Goal: Check status: Check status

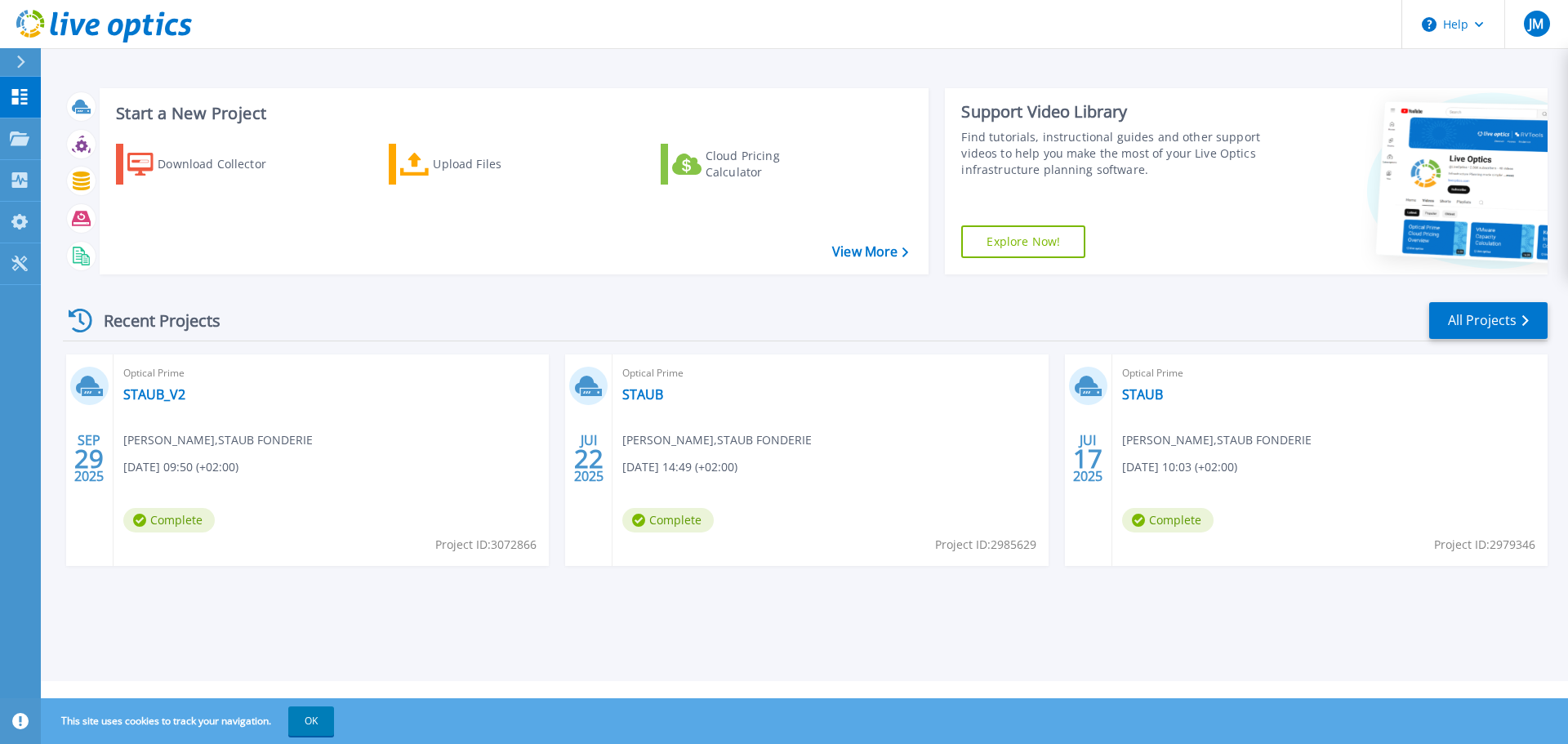
click at [85, 378] on icon at bounding box center [88, 384] width 24 height 18
click at [162, 410] on div "Optical Prime STAUB_V2 Joffrey MACIEJEWSKI , STAUB FONDERIE 09/29/2025, 09:50 (…" at bounding box center [331, 460] width 435 height 211
click at [246, 478] on div "Optical Prime STAUB_V2 Joffrey MACIEJEWSKI , STAUB FONDERIE 09/29/2025, 09:50 (…" at bounding box center [331, 460] width 435 height 211
click at [347, 488] on div "Optical Prime STAUB_V2 Joffrey MACIEJEWSKI , STAUB FONDERIE 09/29/2025, 09:50 (…" at bounding box center [331, 460] width 435 height 211
click at [419, 488] on div "Optical Prime STAUB_V2 Joffrey MACIEJEWSKI , STAUB FONDERIE 09/29/2025, 09:50 (…" at bounding box center [331, 460] width 435 height 211
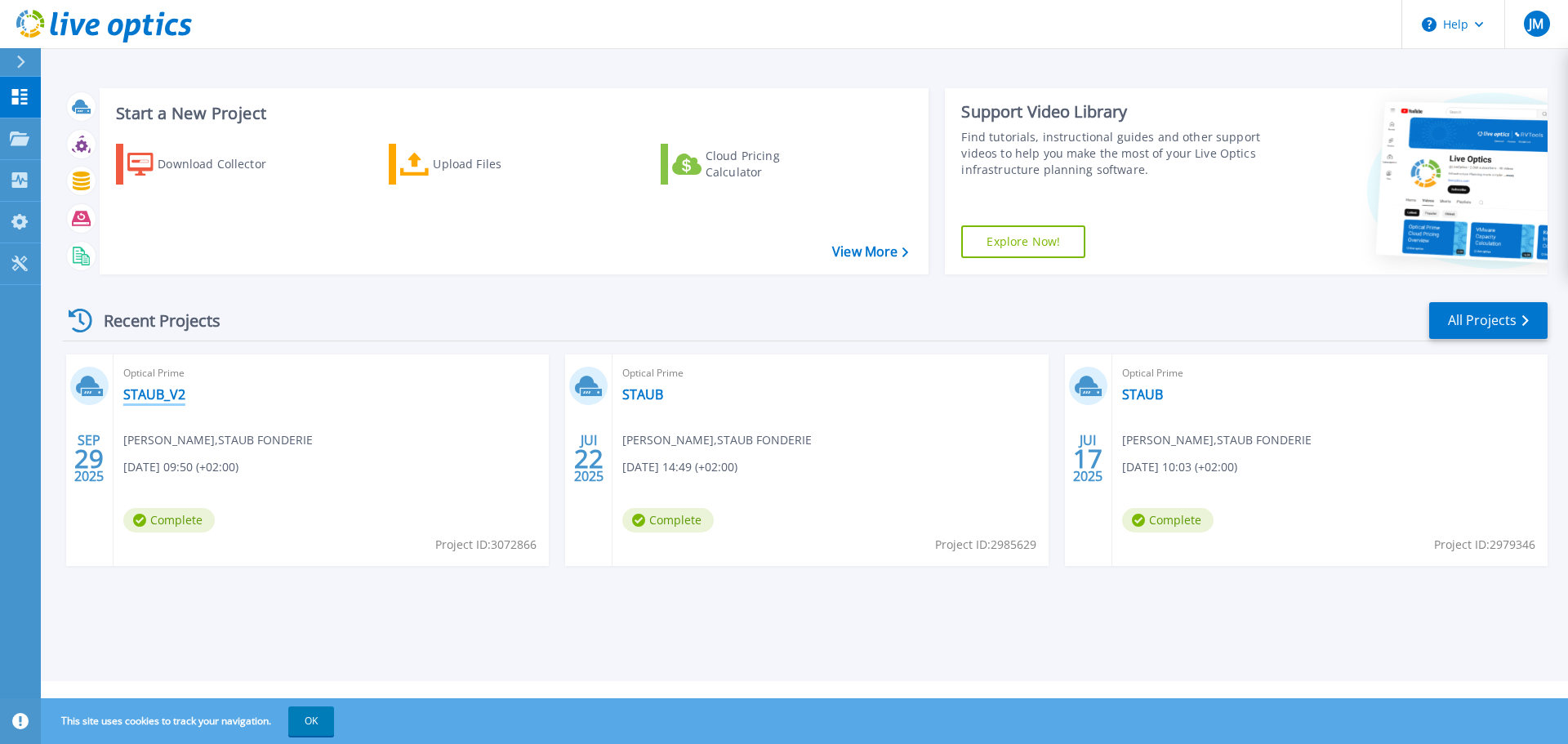
click at [145, 395] on link "STAUB_V2" at bounding box center [154, 394] width 62 height 16
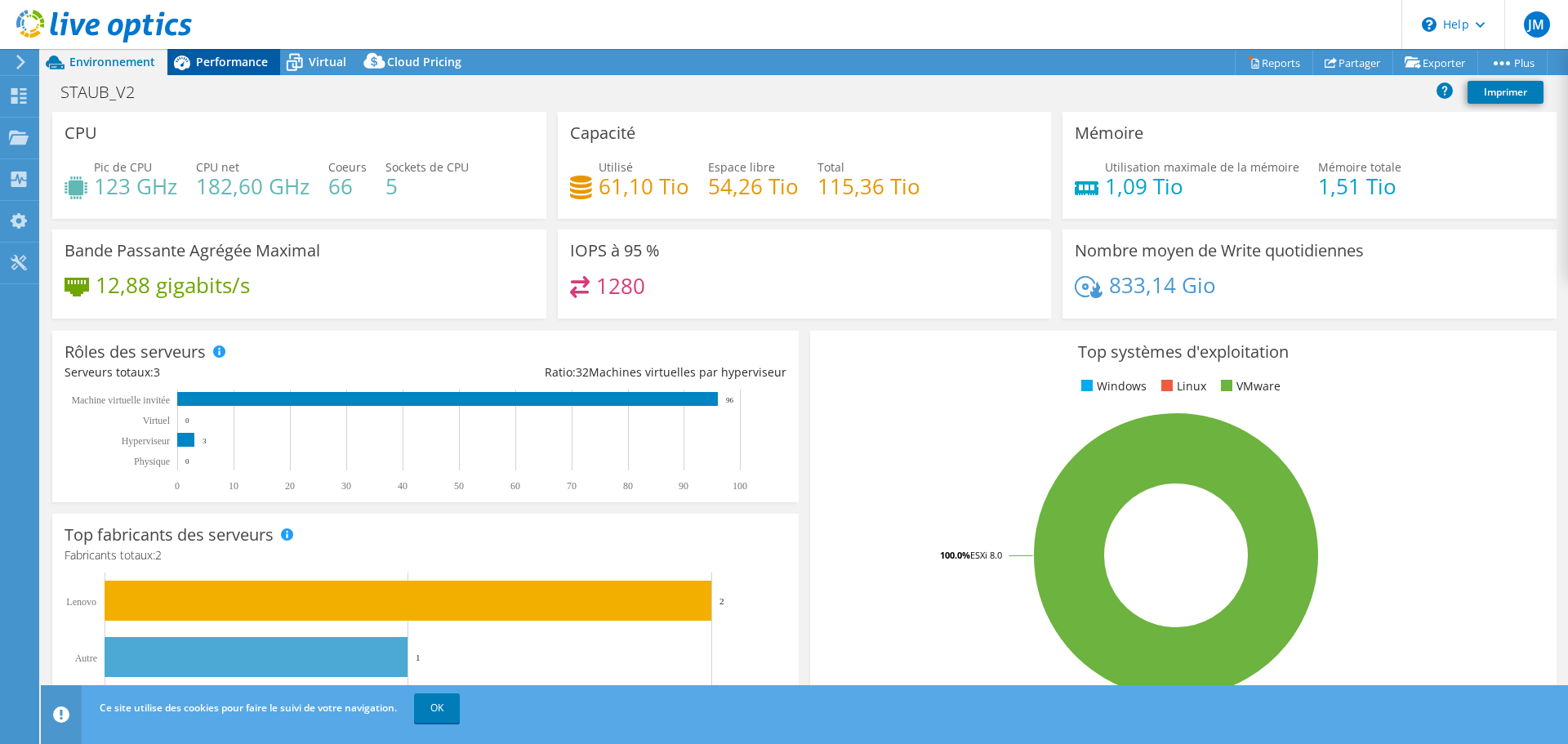
click at [211, 65] on span "Performance" at bounding box center [232, 62] width 72 height 15
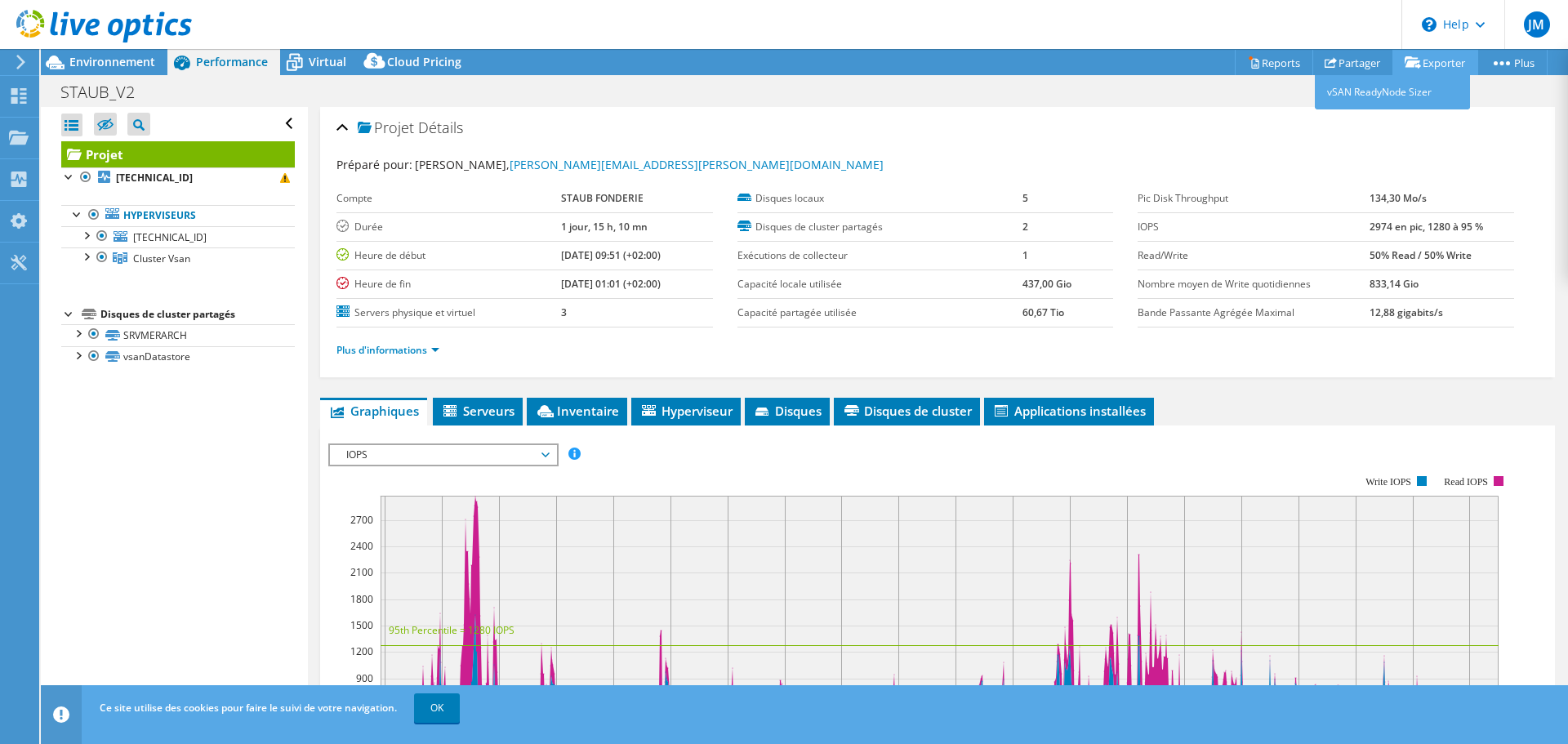
click at [1417, 63] on link "Exporter" at bounding box center [1435, 63] width 86 height 25
drag, startPoint x: 540, startPoint y: 255, endPoint x: 579, endPoint y: 252, distance: 39.1
click at [579, 252] on b "[DATE] 09:51 (+02:00)" at bounding box center [610, 255] width 99 height 14
click at [561, 284] on b "[DATE] 01:01 (+02:00)" at bounding box center [610, 283] width 99 height 14
drag, startPoint x: 539, startPoint y: 282, endPoint x: 680, endPoint y: 285, distance: 141.0
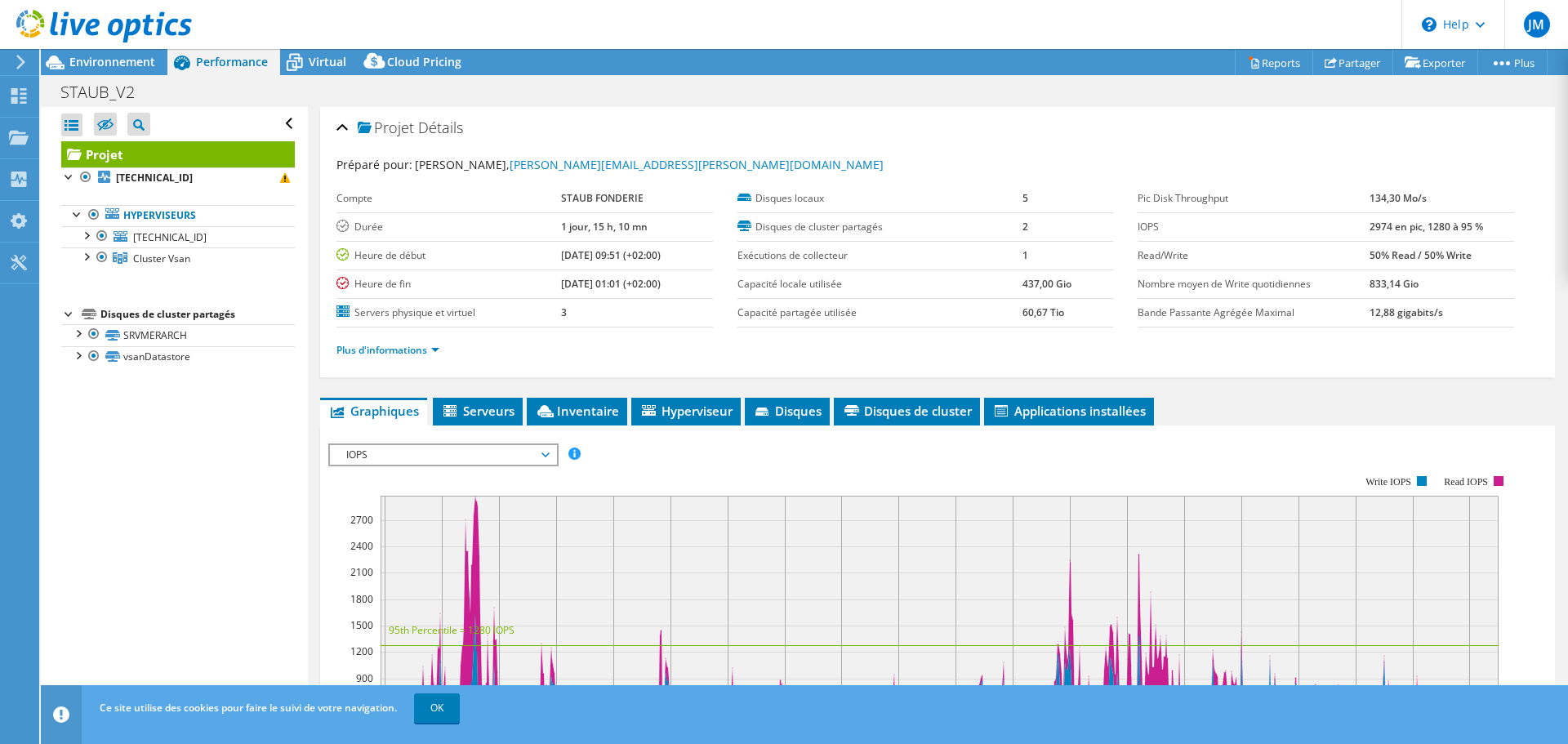
click at [680, 285] on tr "Heure de fin 10/01/2025, 01:01 (+02:00)" at bounding box center [525, 284] width 377 height 29
click at [680, 285] on td "[DATE] 01:01 (+02:00)" at bounding box center [636, 284] width 152 height 29
click at [578, 314] on td "3" at bounding box center [636, 312] width 152 height 29
click at [627, 227] on td "1 jour, 15 h, 10 mn" at bounding box center [636, 227] width 152 height 29
drag, startPoint x: 636, startPoint y: 222, endPoint x: 484, endPoint y: 227, distance: 152.1
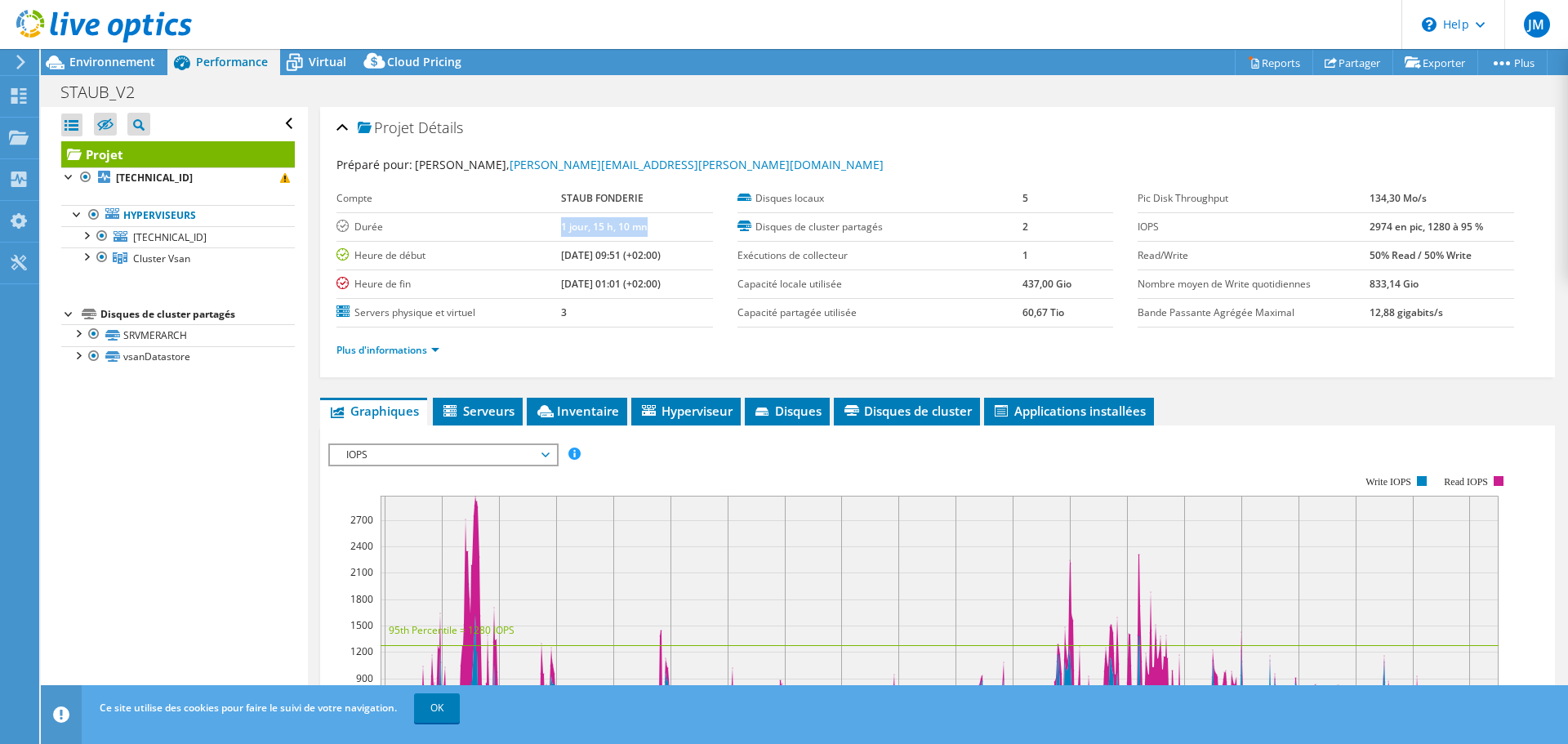
click at [484, 227] on tr "Durée 1 jour, 15 h, 10 mn" at bounding box center [525, 227] width 377 height 29
click at [502, 255] on label "Heure de début" at bounding box center [449, 255] width 224 height 16
click at [715, 358] on ul "Plus d'informations" at bounding box center [938, 349] width 1202 height 22
click at [15, 104] on div at bounding box center [19, 98] width 20 height 18
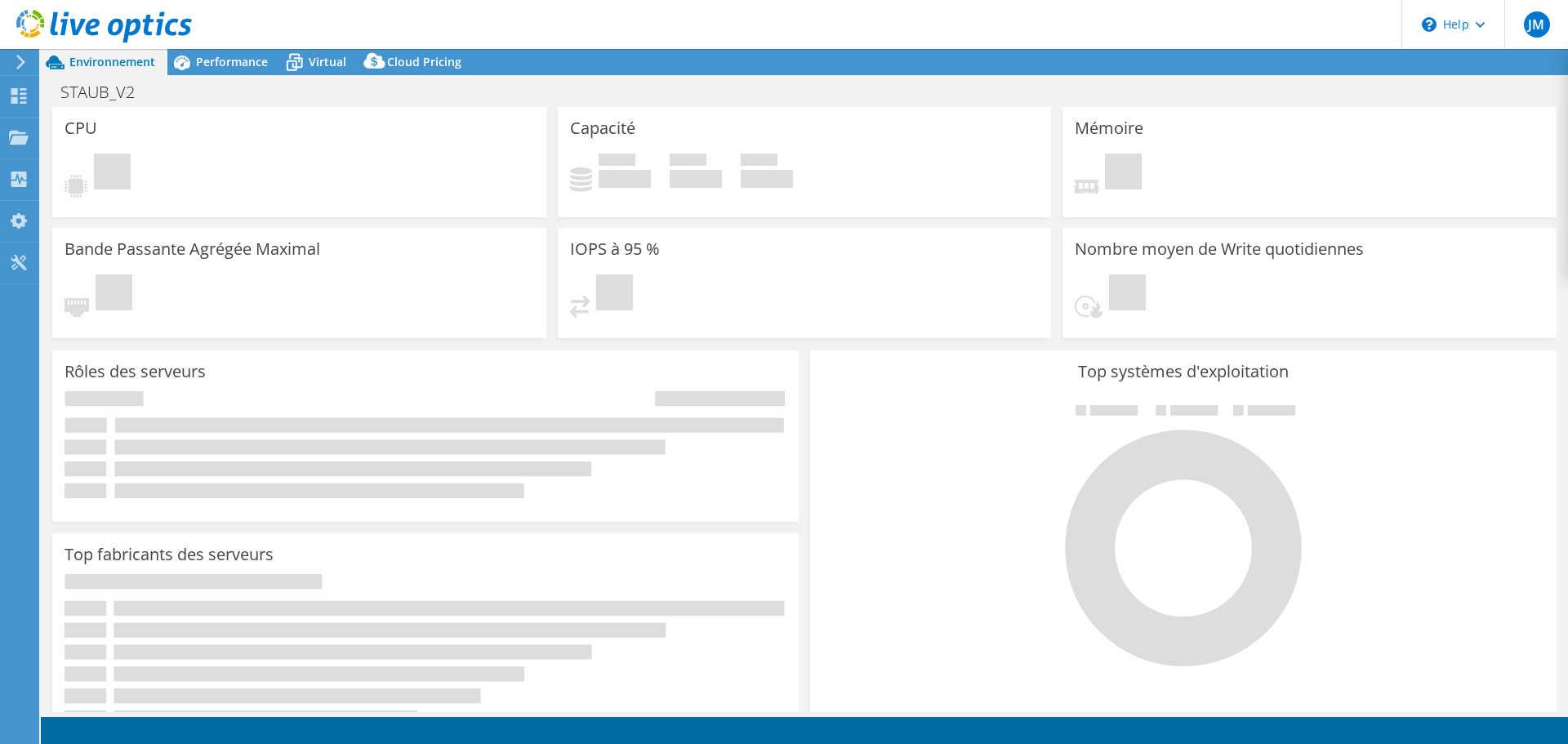
select select "USD"
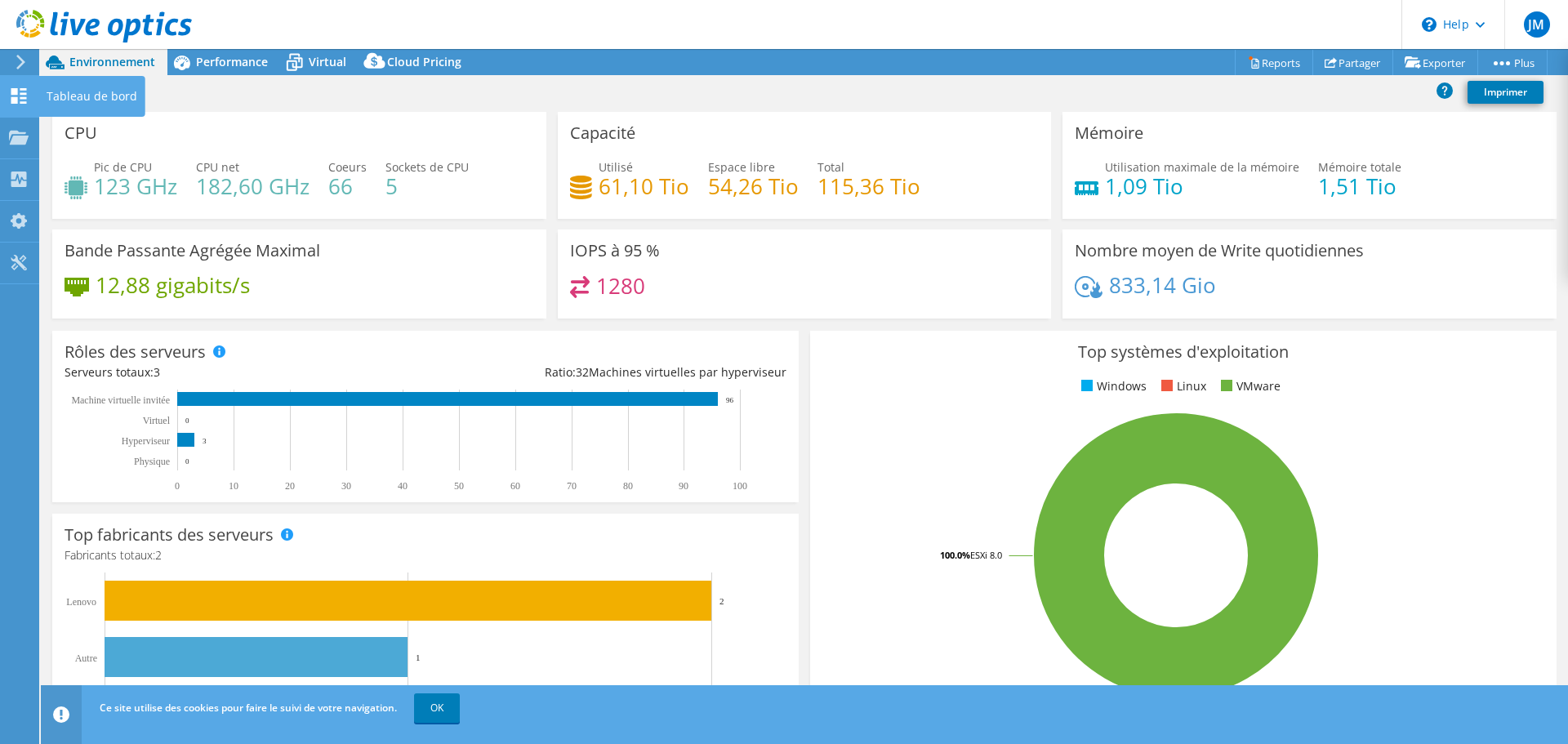
click at [11, 102] on icon at bounding box center [19, 96] width 20 height 15
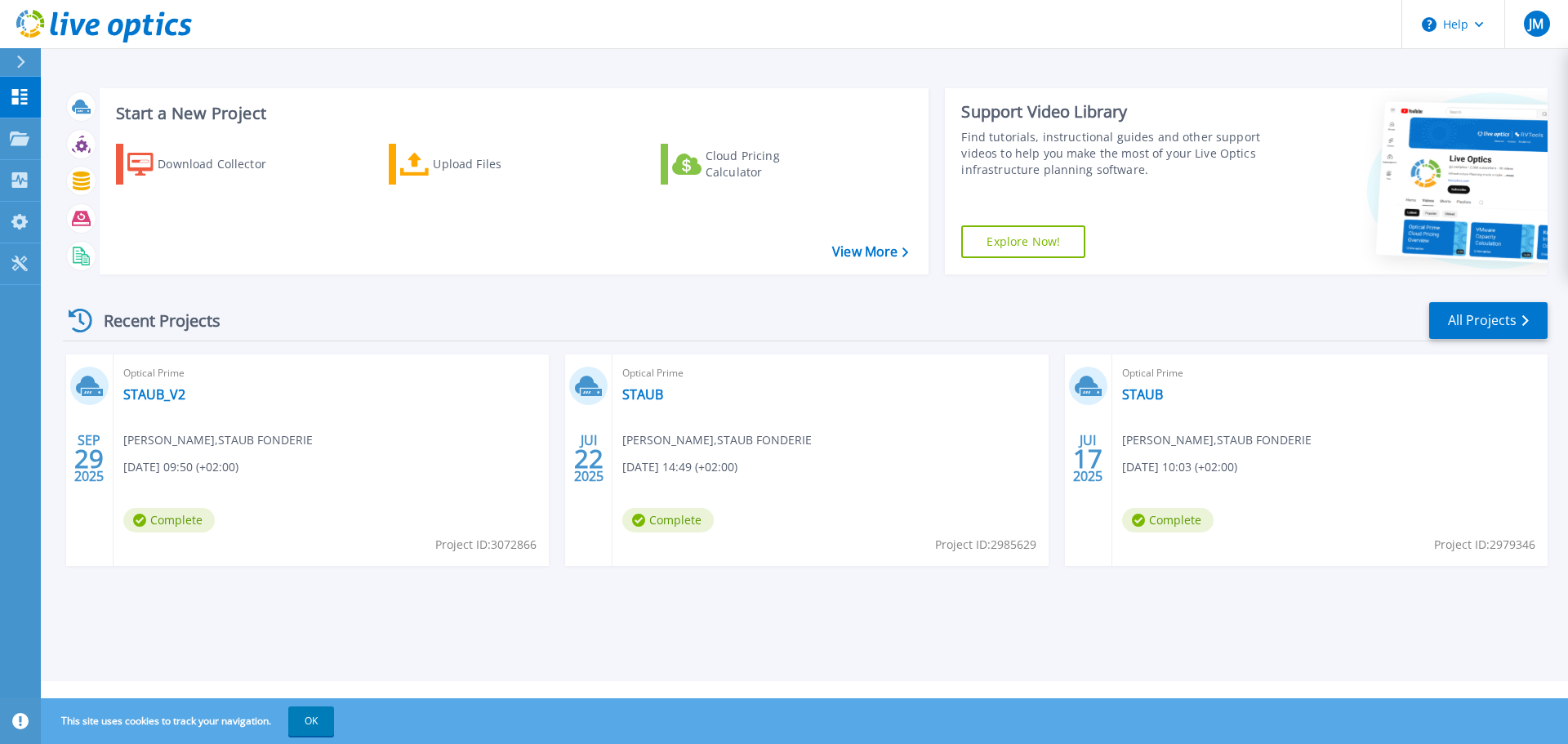
click at [473, 282] on div "Start a New Project Download Collector Upload Files Cloud Pricing Calculator Vi…" at bounding box center [805, 182] width 1485 height 212
